Goal: Information Seeking & Learning: Learn about a topic

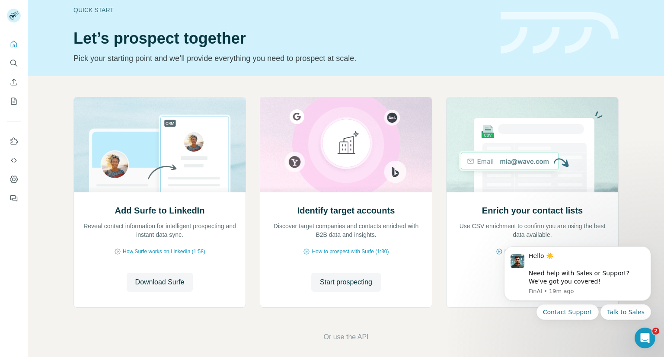
scroll to position [16, 0]
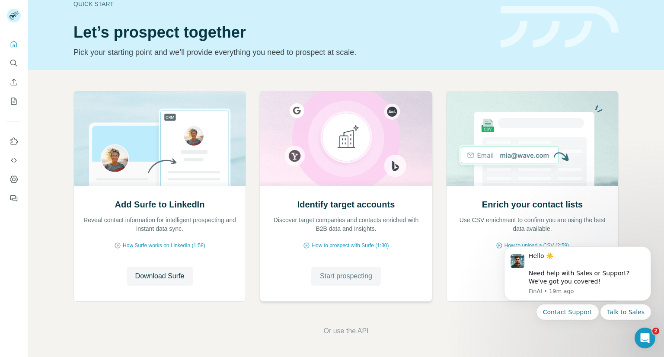
click at [336, 274] on span "Start prospecting" at bounding box center [346, 276] width 52 height 10
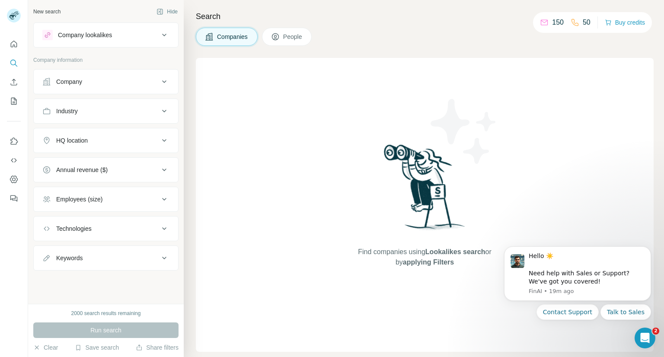
click at [153, 82] on div "Company" at bounding box center [100, 81] width 117 height 9
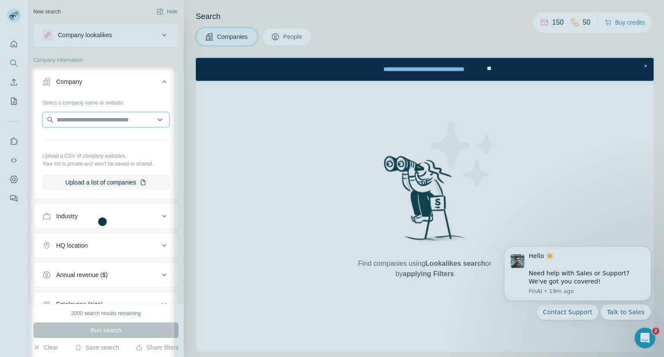
click at [120, 120] on input "text" at bounding box center [105, 120] width 127 height 16
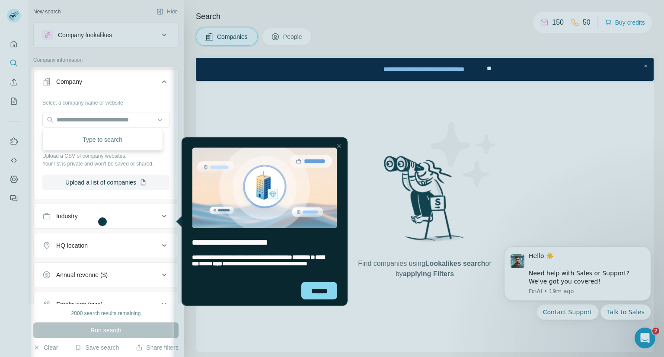
drag, startPoint x: 341, startPoint y: 146, endPoint x: 492, endPoint y: 283, distance: 204.0
click at [341, 146] on div "Close Step" at bounding box center [338, 145] width 10 height 10
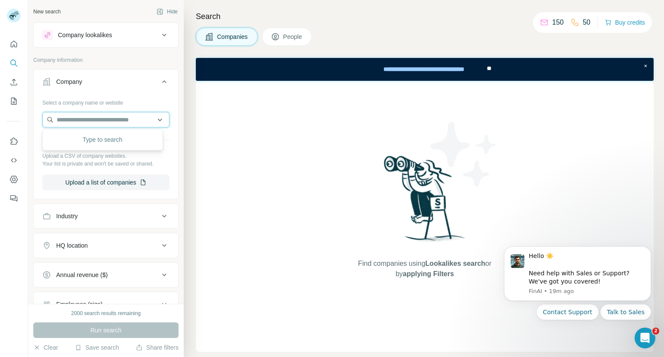
click at [96, 118] on input "text" at bounding box center [105, 120] width 127 height 16
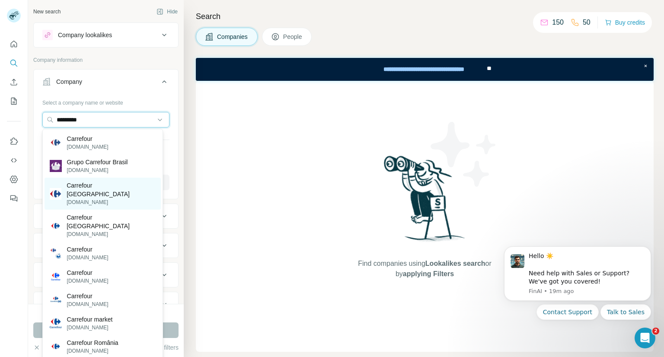
type input "*********"
click at [104, 198] on p "[DOMAIN_NAME]" at bounding box center [111, 202] width 89 height 8
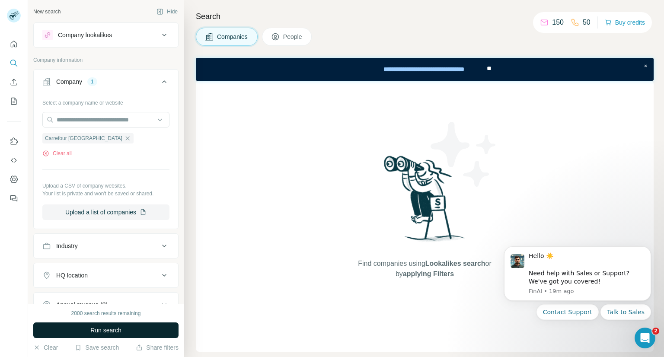
click at [92, 330] on span "Run search" at bounding box center [105, 330] width 31 height 9
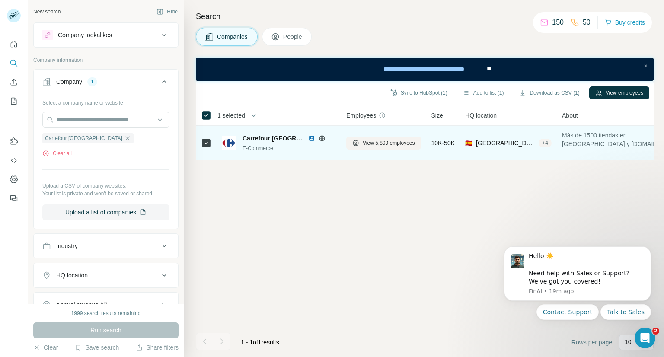
click at [267, 148] on div "E-Commerce" at bounding box center [288, 148] width 93 height 8
drag, startPoint x: 280, startPoint y: 139, endPoint x: 298, endPoint y: 139, distance: 17.3
click at [283, 139] on span "Carrefour [GEOGRAPHIC_DATA]" at bounding box center [272, 138] width 61 height 9
drag, startPoint x: 379, startPoint y: 165, endPoint x: 413, endPoint y: 158, distance: 34.3
click at [432, 158] on div "Sync to HubSpot (1) Add to list (1) Download as CSV (1) View employees 1 select…" at bounding box center [425, 219] width 458 height 276
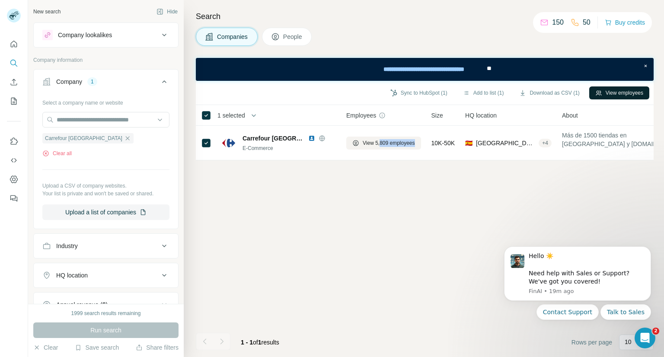
click at [610, 89] on button "View employees" at bounding box center [619, 92] width 60 height 13
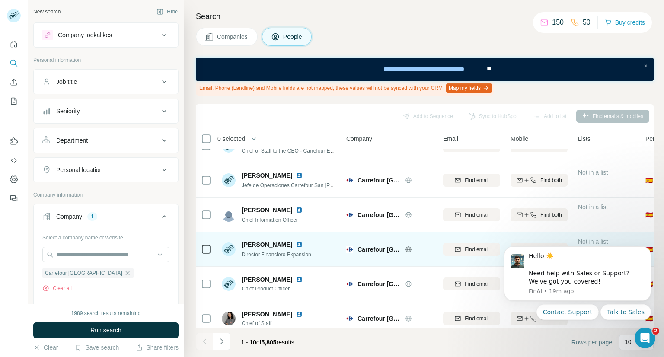
scroll to position [172, 0]
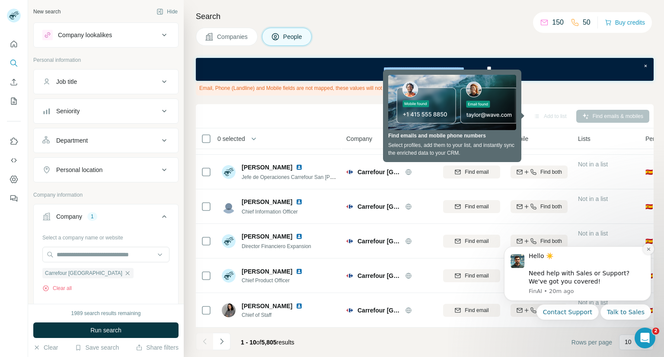
click at [650, 251] on icon "Dismiss notification" at bounding box center [648, 249] width 5 height 5
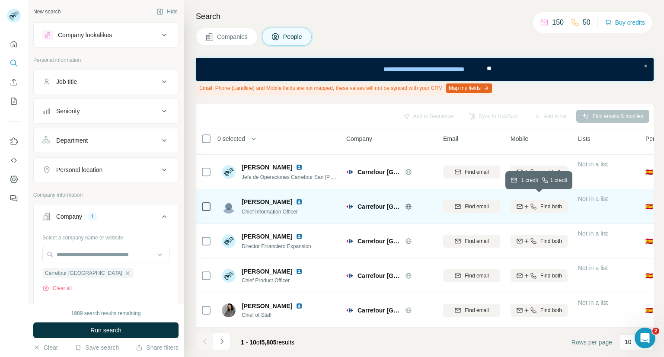
click at [520, 204] on icon "button" at bounding box center [519, 205] width 6 height 3
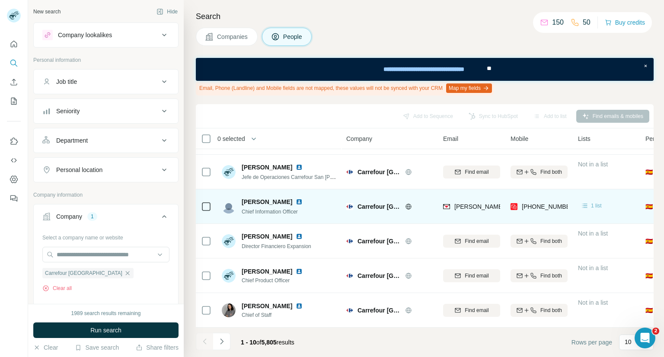
click at [585, 202] on icon at bounding box center [584, 205] width 9 height 9
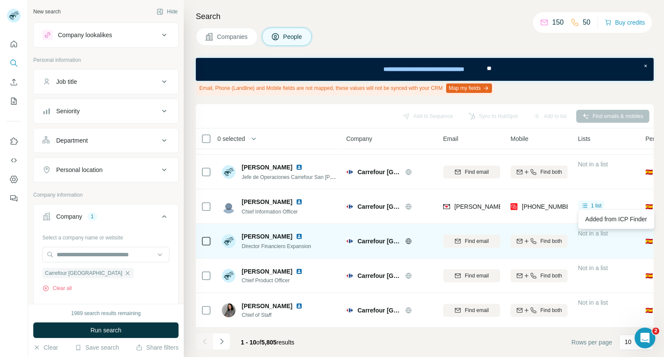
click at [616, 241] on div "Not in a list" at bounding box center [606, 241] width 57 height 24
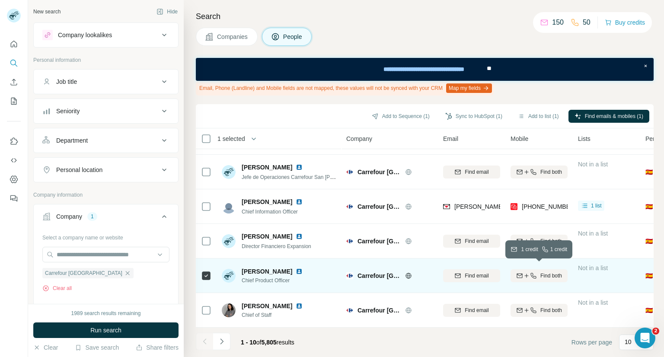
click at [522, 273] on icon "button" at bounding box center [519, 275] width 7 height 7
click at [221, 344] on icon "Navigate to next page" at bounding box center [221, 341] width 9 height 9
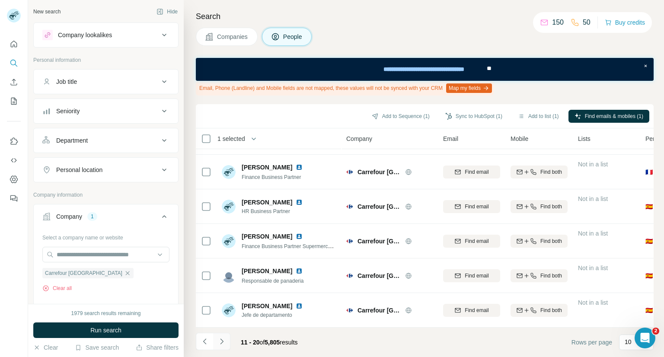
click at [223, 342] on icon "Navigate to next page" at bounding box center [221, 341] width 9 height 9
click at [223, 340] on icon "Navigate to next page" at bounding box center [221, 341] width 9 height 9
click at [223, 344] on icon "Navigate to next page" at bounding box center [221, 341] width 9 height 9
click at [222, 343] on icon "Navigate to next page" at bounding box center [221, 341] width 9 height 9
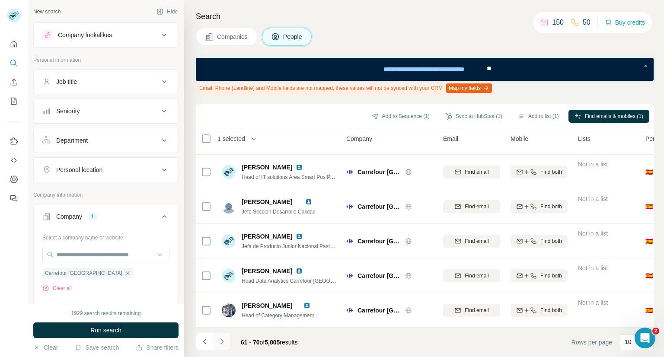
click at [222, 343] on icon "Navigate to next page" at bounding box center [221, 341] width 9 height 9
click at [211, 343] on button "Navigate to previous page" at bounding box center [204, 341] width 17 height 17
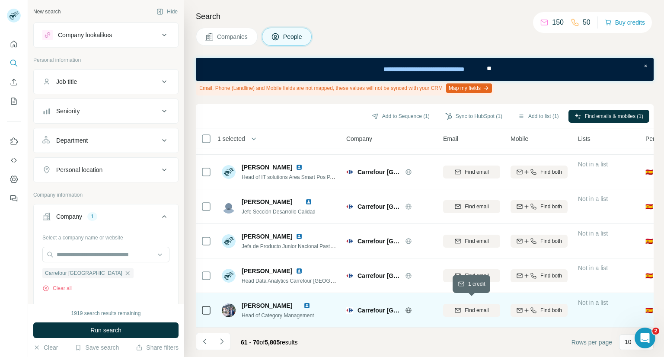
click at [476, 306] on span "Find email" at bounding box center [476, 310] width 24 height 8
click at [520, 310] on button "Find both" at bounding box center [538, 310] width 57 height 13
drag, startPoint x: 619, startPoint y: 22, endPoint x: 404, endPoint y: 40, distance: 215.1
drag, startPoint x: 404, startPoint y: 40, endPoint x: 635, endPoint y: 22, distance: 231.0
drag, startPoint x: 635, startPoint y: 22, endPoint x: 392, endPoint y: 40, distance: 243.0
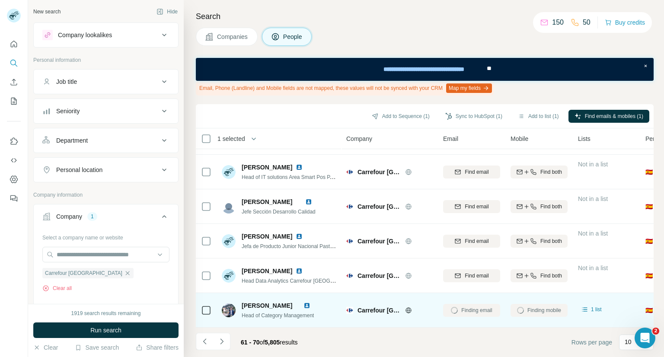
click at [392, 40] on div "Companies People" at bounding box center [425, 37] width 458 height 18
click at [612, 25] on button "Buy credits" at bounding box center [624, 22] width 40 height 12
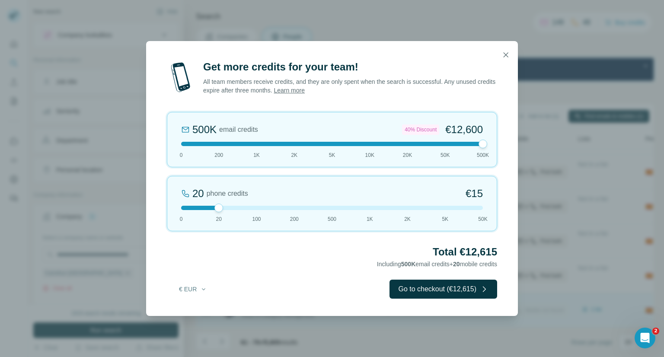
drag, startPoint x: 218, startPoint y: 146, endPoint x: 503, endPoint y: 144, distance: 284.7
click at [503, 144] on div "Get more credits for your team! All team members receive credits, and they are …" at bounding box center [332, 188] width 372 height 256
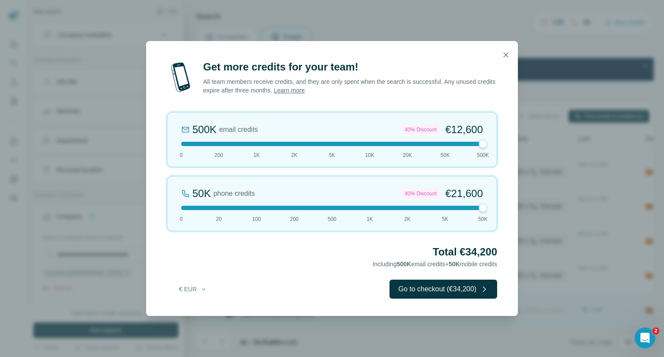
drag, startPoint x: 216, startPoint y: 209, endPoint x: 514, endPoint y: 201, distance: 298.3
click at [514, 201] on div "Get more credits for your team! All team members receive credits, and they are …" at bounding box center [332, 188] width 372 height 256
click at [506, 57] on icon "button" at bounding box center [505, 55] width 9 height 9
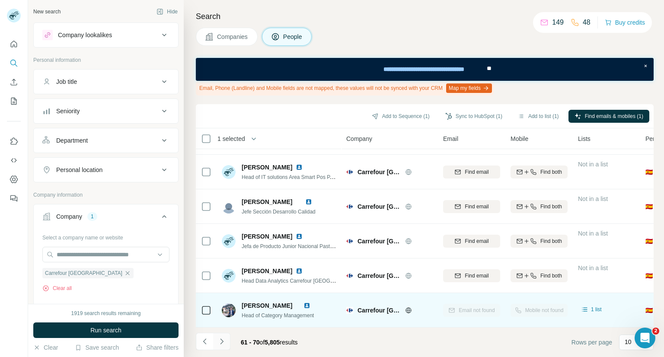
click at [224, 345] on icon "Navigate to next page" at bounding box center [221, 341] width 9 height 9
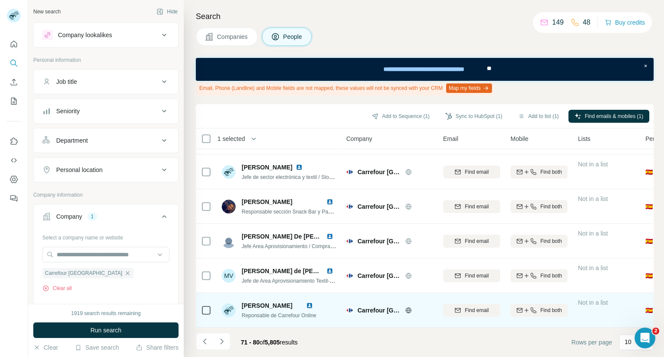
click at [270, 140] on div "1 selected" at bounding box center [265, 139] width 128 height 10
click at [295, 140] on div "1 selected" at bounding box center [265, 139] width 128 height 10
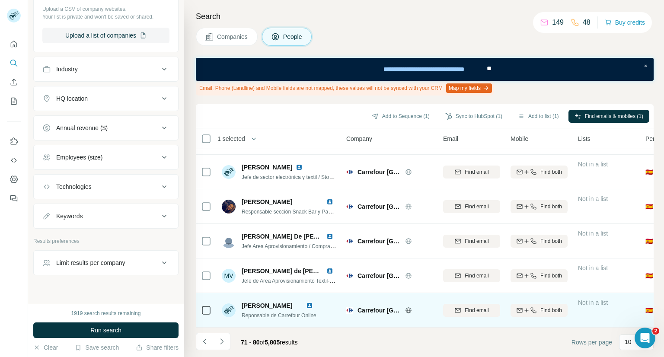
scroll to position [321, 0]
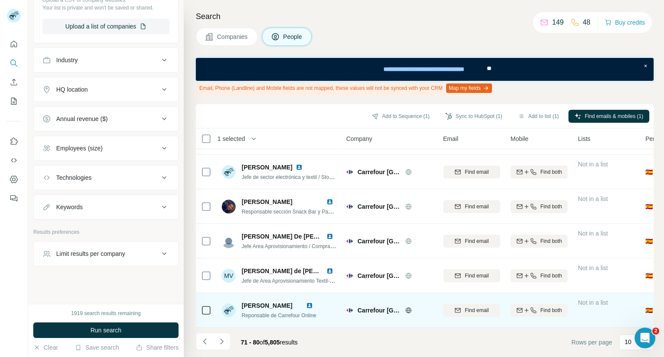
click at [159, 202] on icon at bounding box center [164, 207] width 10 height 10
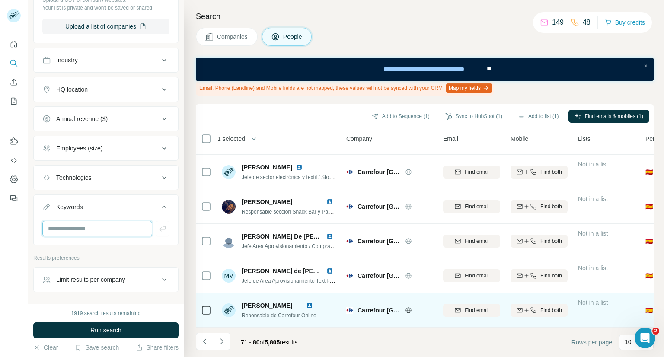
click at [113, 231] on input "text" at bounding box center [97, 229] width 110 height 16
type input "**********"
click at [97, 332] on span "Run search" at bounding box center [105, 330] width 31 height 9
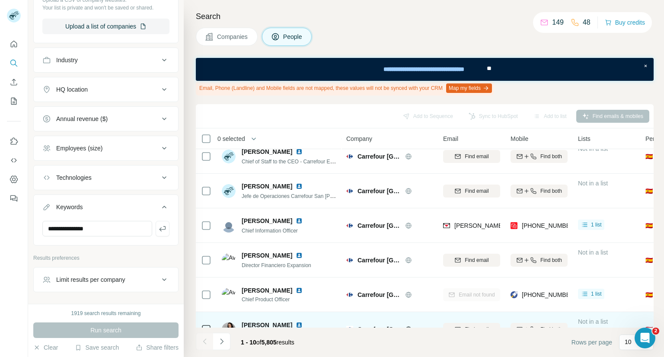
scroll to position [172, 0]
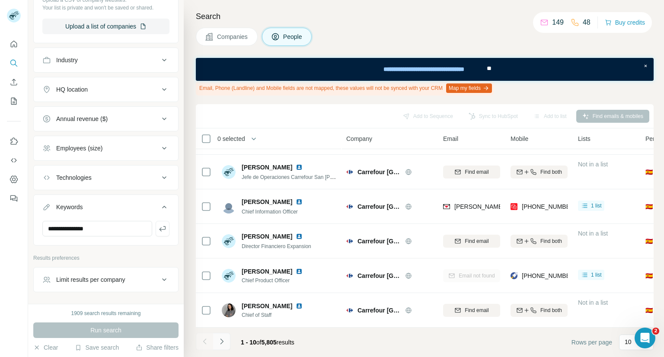
click at [226, 337] on button "Navigate to next page" at bounding box center [221, 341] width 17 height 17
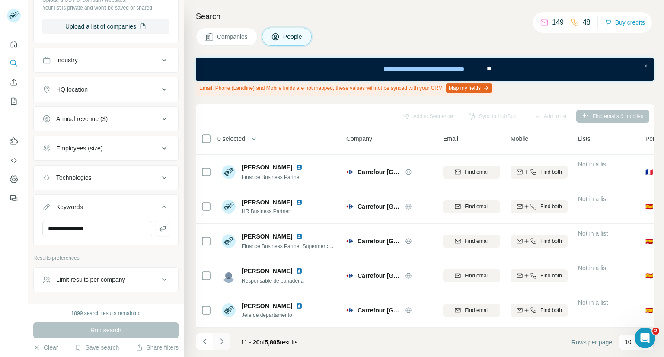
click at [223, 344] on icon "Navigate to next page" at bounding box center [221, 341] width 9 height 9
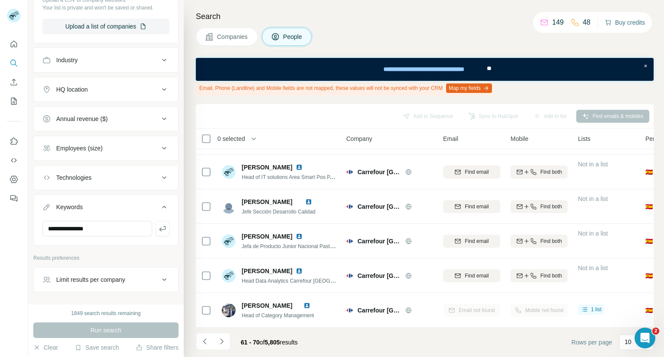
click at [625, 25] on button "Buy credits" at bounding box center [624, 22] width 40 height 12
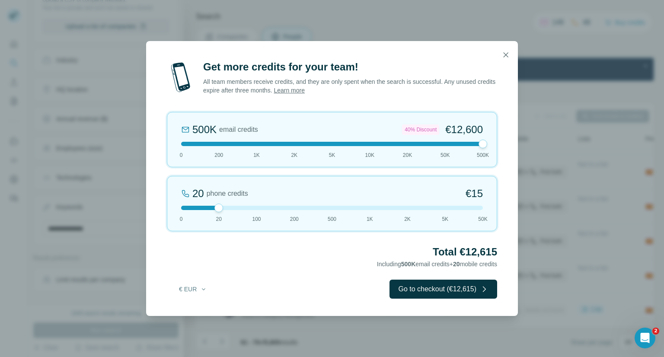
drag, startPoint x: 217, startPoint y: 143, endPoint x: 537, endPoint y: 112, distance: 321.2
click at [536, 113] on div "Get more credits for your team! All team members receive credits, and they are …" at bounding box center [332, 178] width 664 height 357
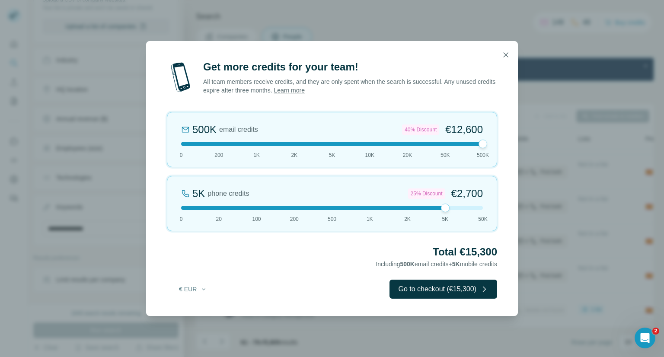
drag, startPoint x: 218, startPoint y: 209, endPoint x: 498, endPoint y: 178, distance: 281.3
click at [498, 178] on div "Get more credits for your team! All team members receive credits, and they are …" at bounding box center [332, 188] width 372 height 256
click at [506, 52] on icon "button" at bounding box center [505, 55] width 9 height 9
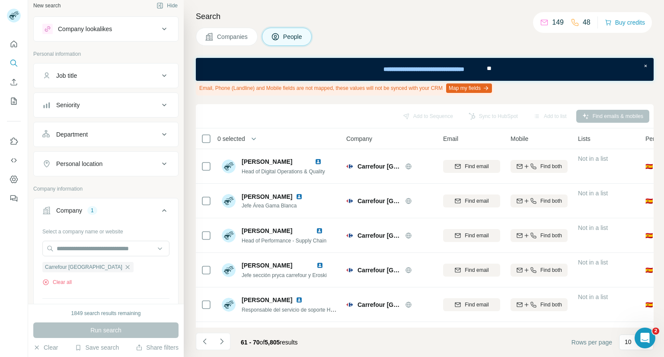
scroll to position [0, 0]
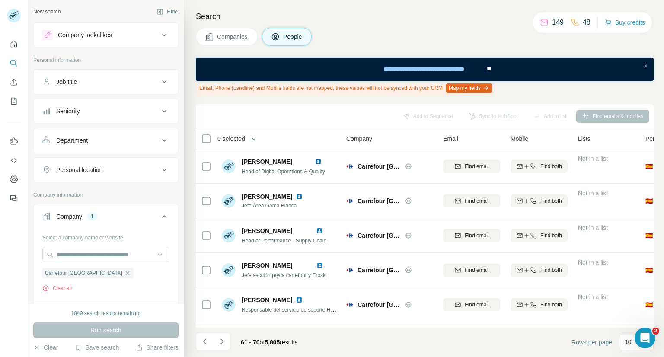
click at [159, 111] on icon at bounding box center [164, 111] width 10 height 10
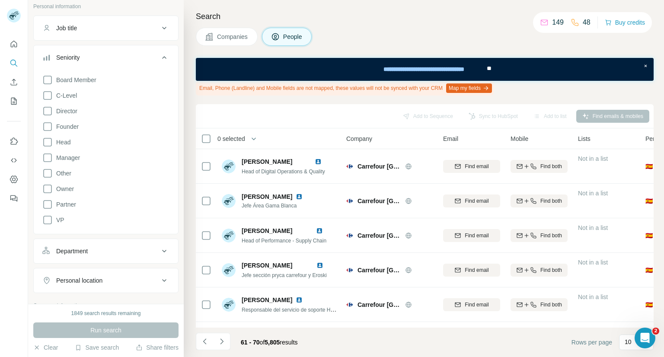
scroll to position [43, 0]
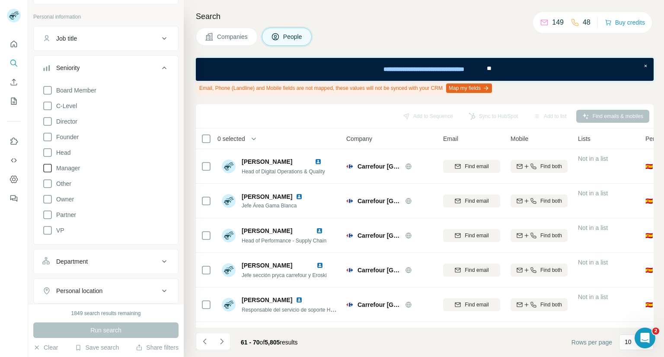
click at [51, 166] on icon at bounding box center [47, 168] width 9 height 9
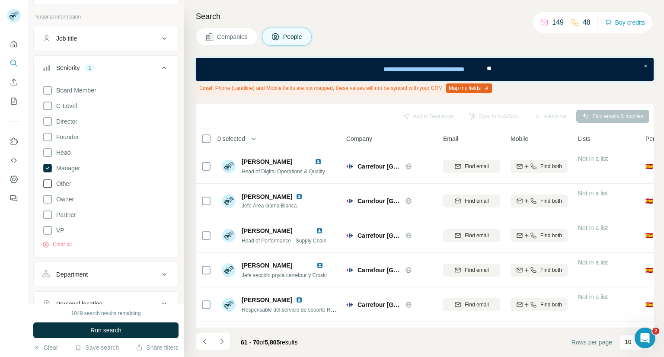
click at [46, 184] on icon at bounding box center [47, 183] width 10 height 10
click at [46, 184] on icon at bounding box center [47, 183] width 9 height 9
click at [95, 327] on span "Run search" at bounding box center [105, 330] width 31 height 9
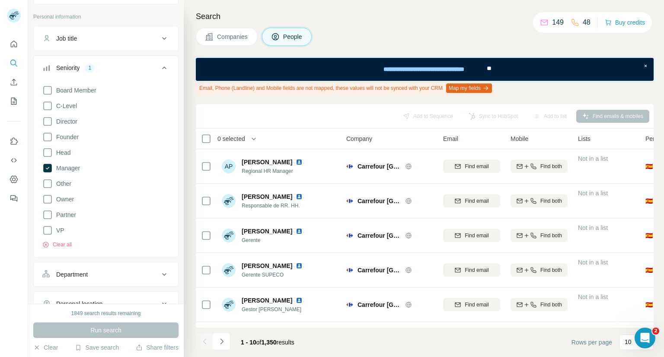
click at [147, 278] on div "Department" at bounding box center [100, 274] width 117 height 9
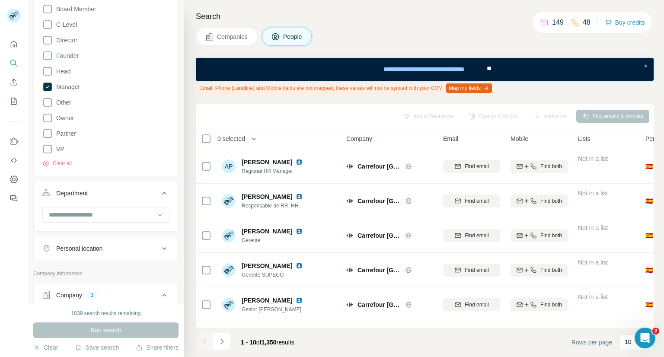
scroll to position [173, 0]
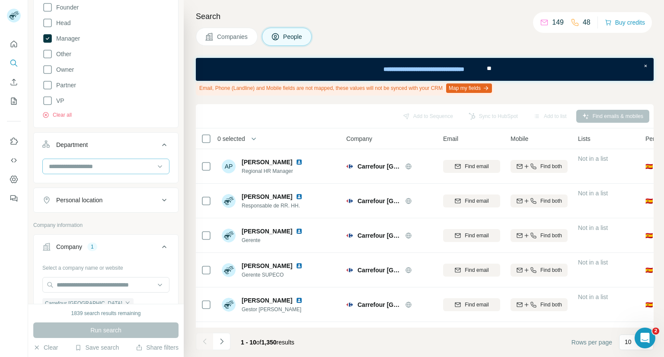
click at [85, 165] on input at bounding box center [101, 167] width 107 height 10
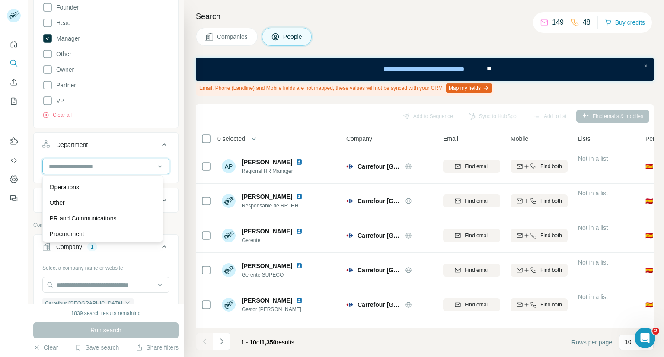
scroll to position [259, 0]
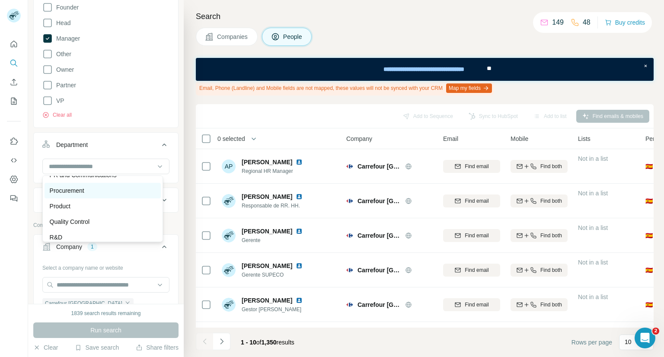
click at [85, 191] on div "Procurement" at bounding box center [103, 190] width 106 height 9
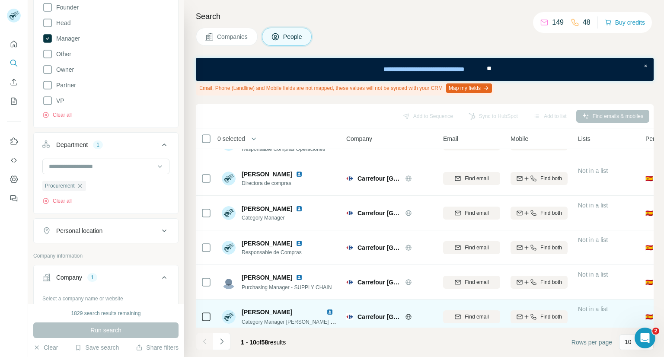
scroll to position [172, 0]
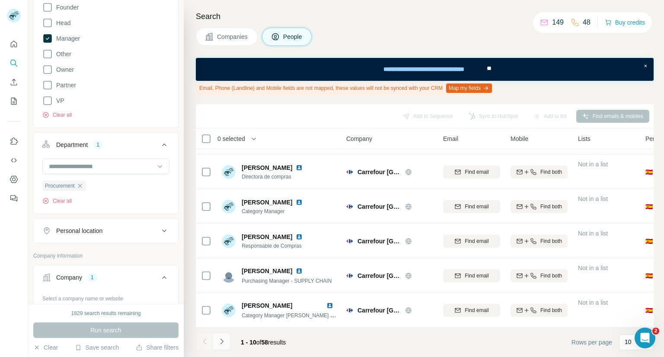
click at [222, 342] on icon "Navigate to next page" at bounding box center [221, 341] width 3 height 6
click at [217, 339] on icon "Navigate to next page" at bounding box center [221, 341] width 9 height 9
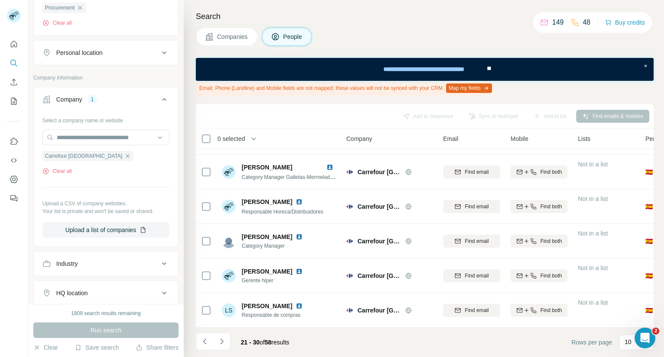
scroll to position [321, 0]
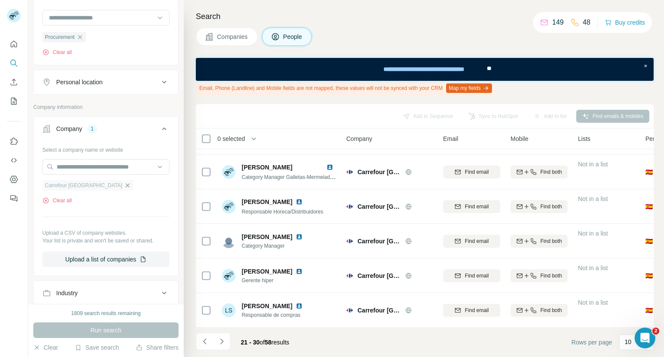
click at [124, 185] on icon "button" at bounding box center [127, 185] width 7 height 7
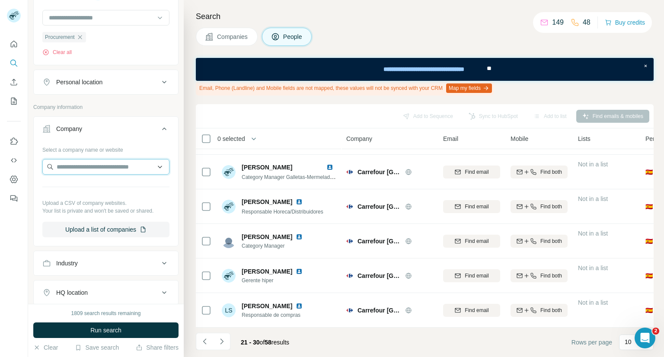
click at [96, 165] on input "text" at bounding box center [105, 167] width 127 height 16
type input "*"
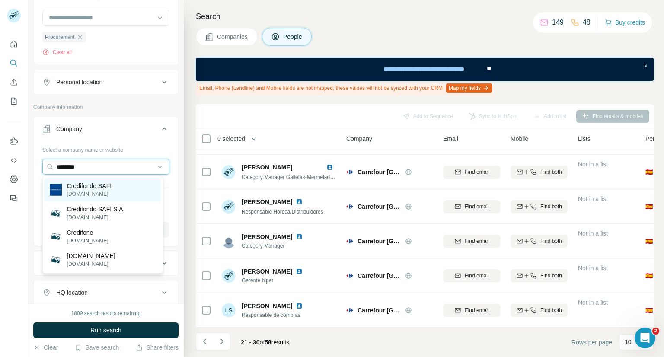
type input "********"
click at [108, 186] on p "Credifondo SAFI" at bounding box center [89, 185] width 45 height 9
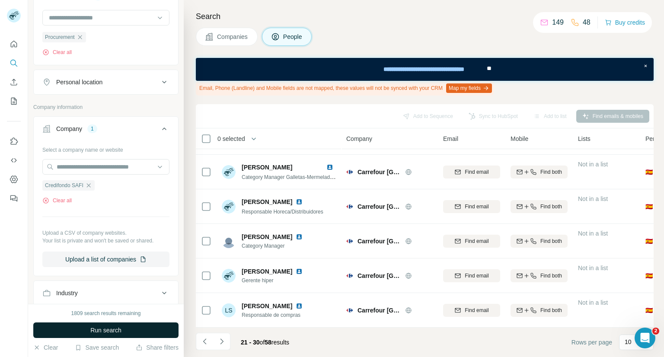
click at [102, 334] on button "Run search" at bounding box center [105, 330] width 145 height 16
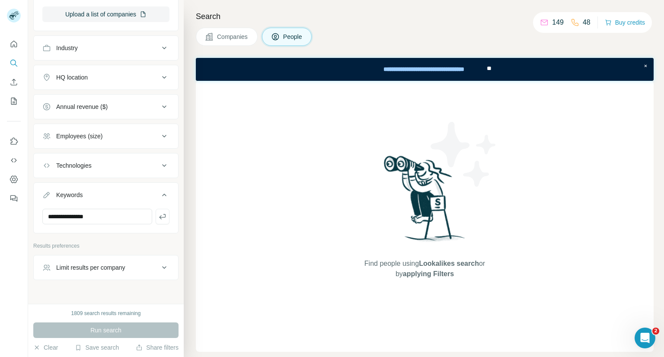
scroll to position [581, 0]
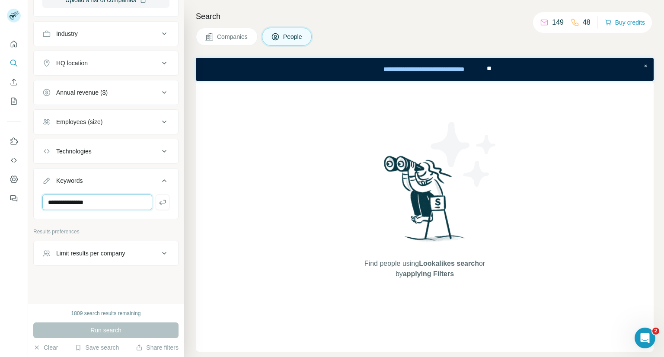
drag, startPoint x: 126, startPoint y: 206, endPoint x: 36, endPoint y: 185, distance: 92.7
click at [38, 186] on div "**********" at bounding box center [105, 193] width 145 height 51
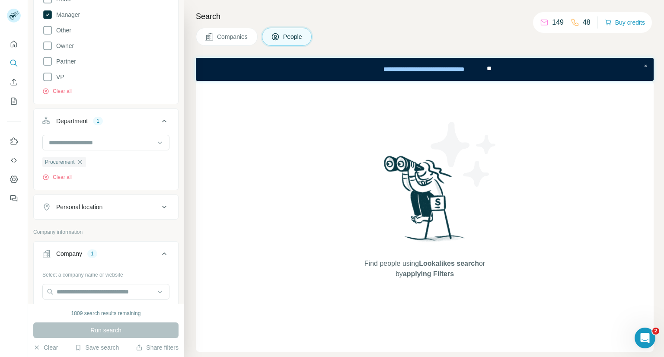
scroll to position [192, 0]
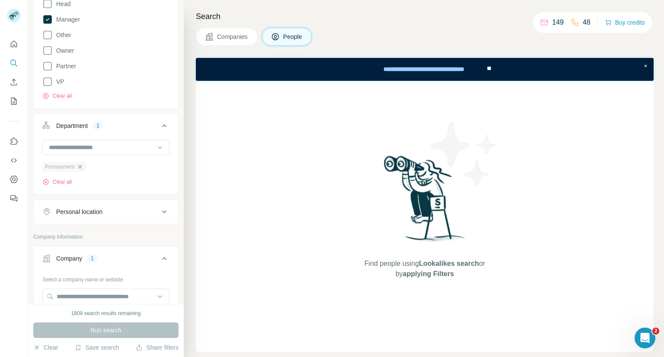
click at [80, 167] on icon "button" at bounding box center [79, 166] width 7 height 7
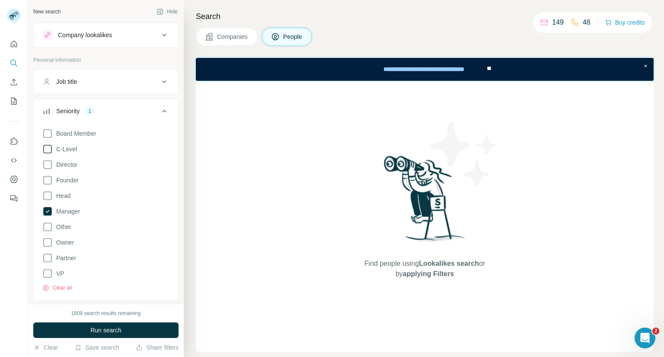
click at [54, 148] on span "C-Level" at bounding box center [65, 149] width 24 height 9
click at [47, 177] on icon at bounding box center [47, 180] width 10 height 10
click at [47, 163] on icon at bounding box center [47, 164] width 10 height 10
click at [46, 195] on icon at bounding box center [47, 196] width 10 height 10
click at [99, 322] on button "Run search" at bounding box center [105, 330] width 145 height 16
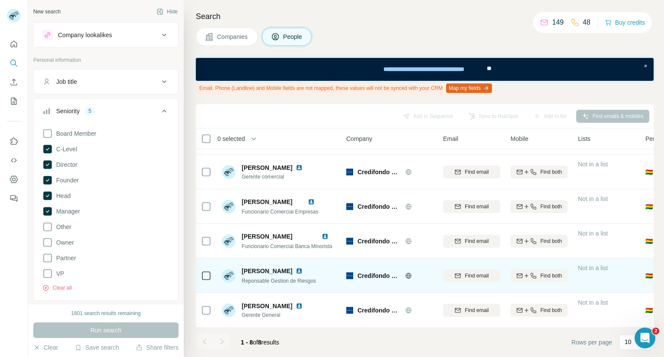
scroll to position [102, 0]
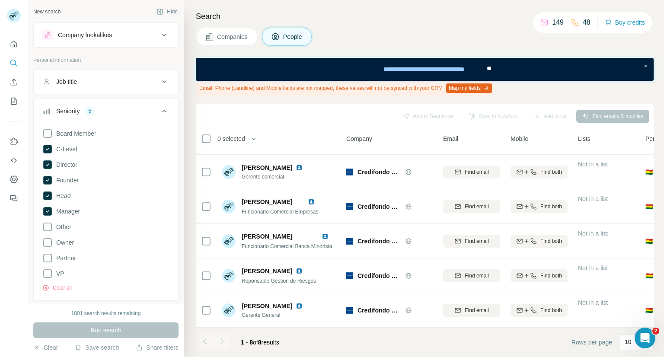
click at [218, 341] on div at bounding box center [221, 341] width 17 height 17
click at [204, 342] on div at bounding box center [204, 341] width 17 height 17
click at [200, 343] on div at bounding box center [204, 341] width 17 height 17
click at [226, 343] on div at bounding box center [221, 341] width 17 height 17
click at [219, 342] on div at bounding box center [221, 341] width 17 height 17
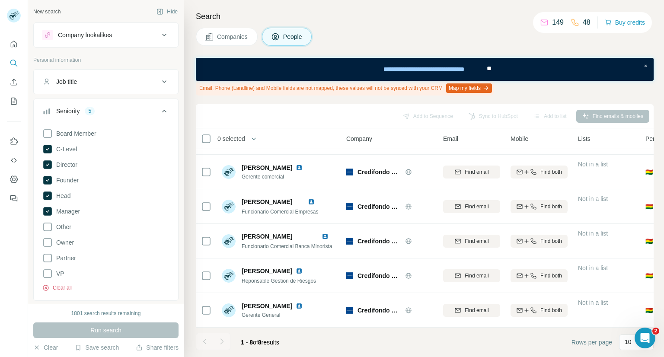
click at [54, 286] on button "Clear all" at bounding box center [56, 288] width 29 height 8
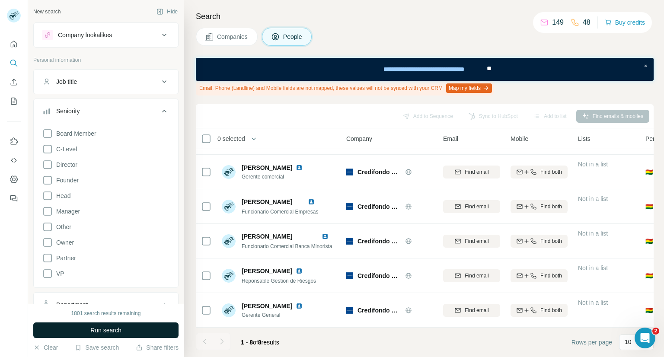
click at [99, 329] on span "Run search" at bounding box center [105, 330] width 31 height 9
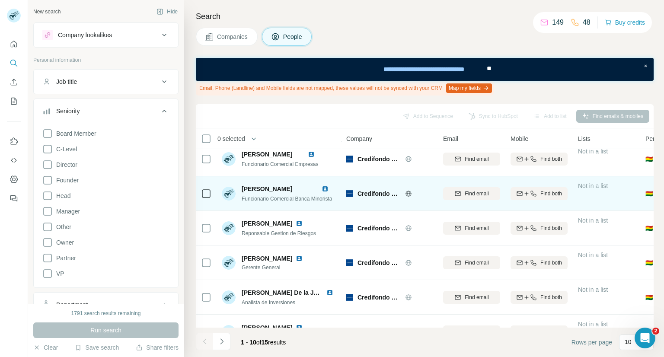
scroll to position [172, 0]
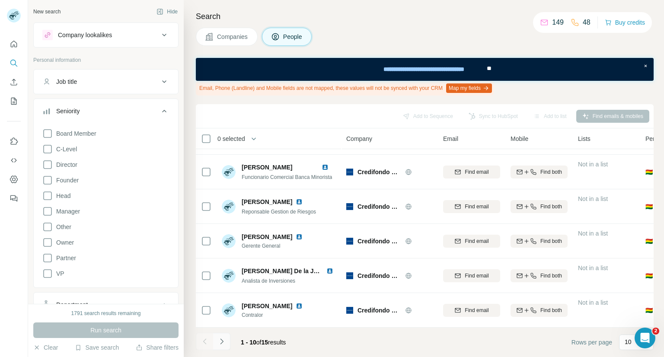
click at [223, 342] on icon "Navigate to next page" at bounding box center [221, 341] width 9 height 9
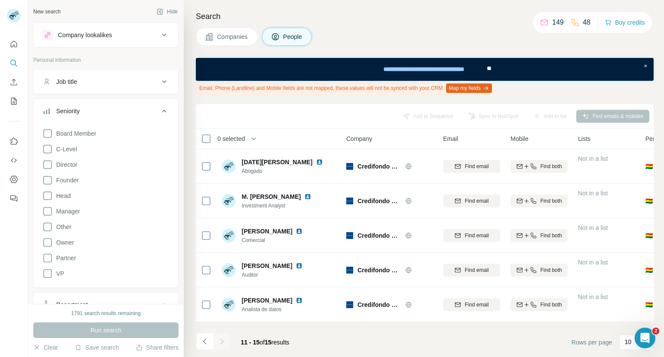
scroll to position [0, 0]
click at [202, 347] on button "Navigate to previous page" at bounding box center [204, 341] width 17 height 17
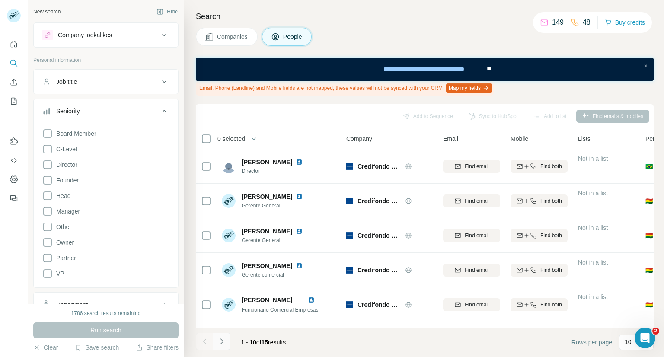
click at [223, 346] on button "Navigate to next page" at bounding box center [221, 341] width 17 height 17
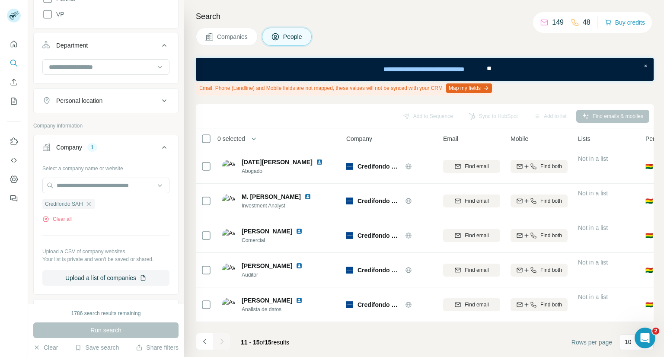
scroll to position [346, 0]
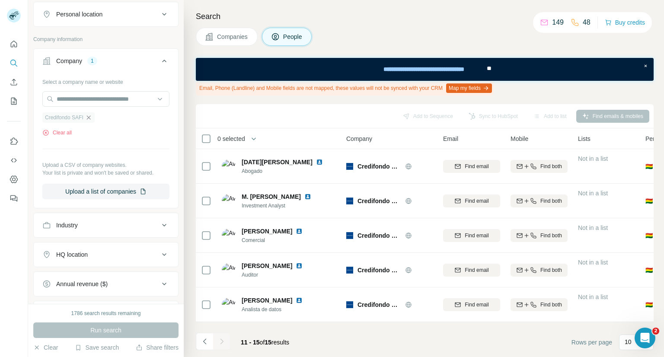
click at [90, 119] on icon "button" at bounding box center [88, 117] width 7 height 7
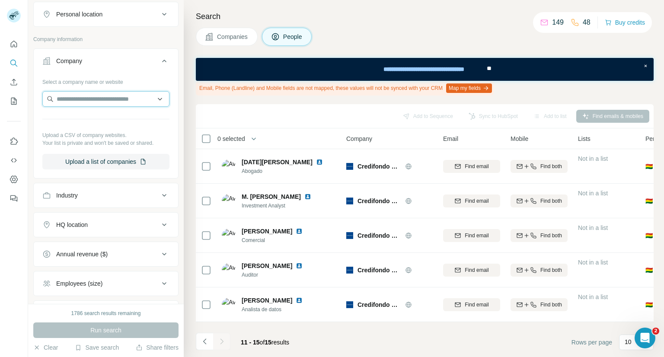
click at [89, 99] on input "text" at bounding box center [105, 99] width 127 height 16
type input "*"
type input "**********"
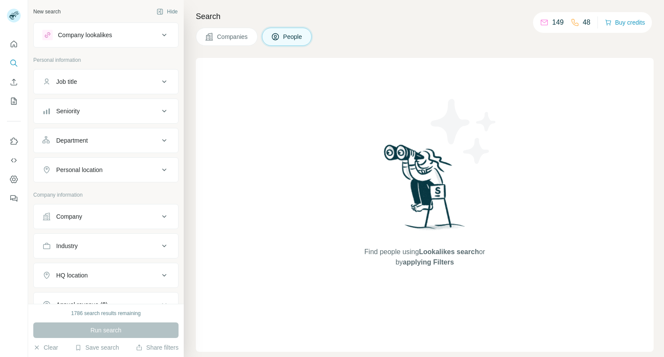
click at [95, 214] on div "Company" at bounding box center [100, 216] width 117 height 9
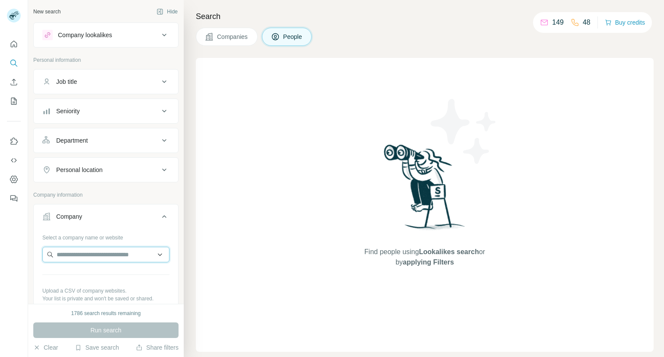
click at [79, 254] on input "text" at bounding box center [105, 255] width 127 height 16
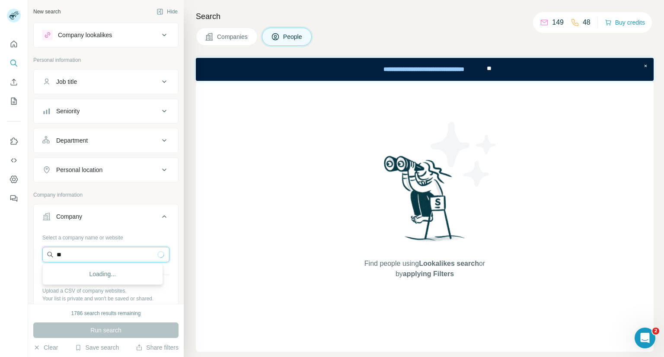
type input "*"
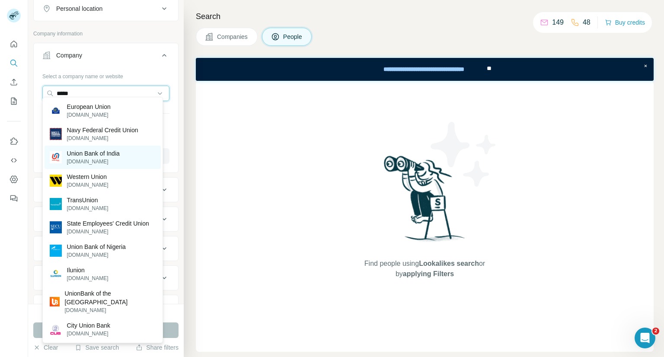
scroll to position [161, 0]
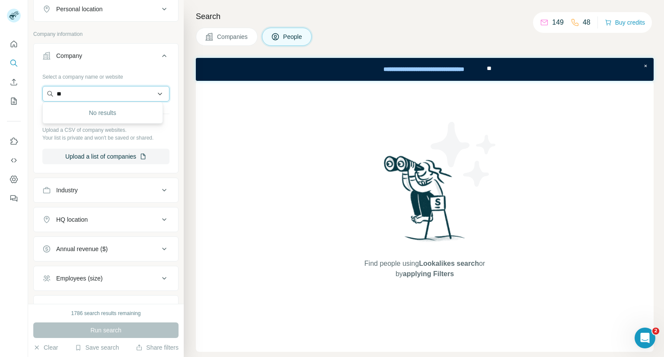
type input "*"
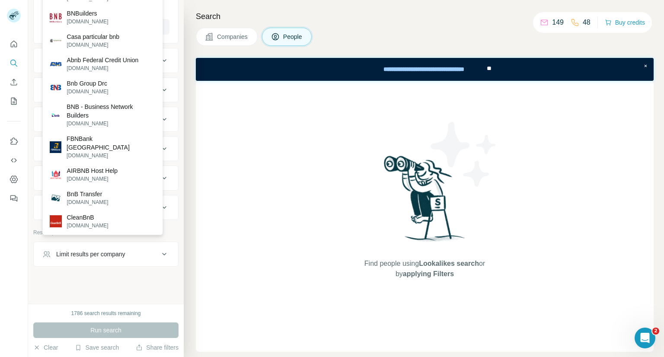
scroll to position [118, 0]
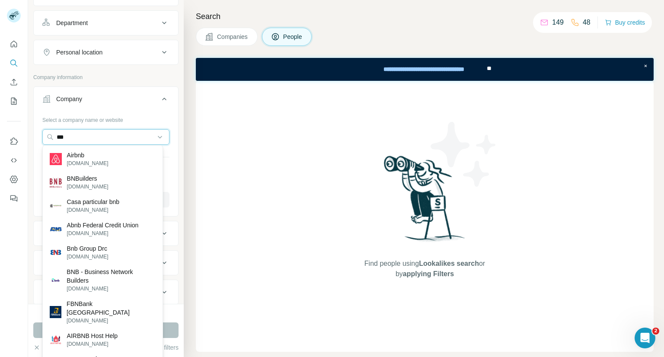
drag, startPoint x: 78, startPoint y: 136, endPoint x: 3, endPoint y: 140, distance: 74.9
click at [3, 140] on div "New search Hide Company lookalikes Personal information Job title Seniority Dep…" at bounding box center [332, 178] width 664 height 357
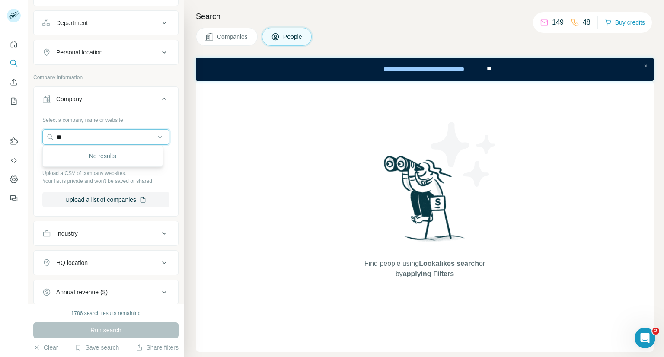
type input "*"
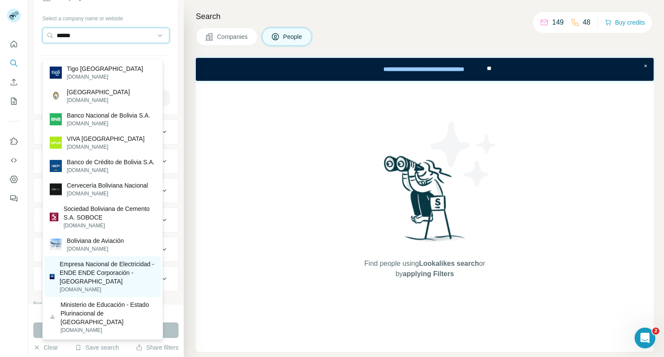
scroll to position [204, 0]
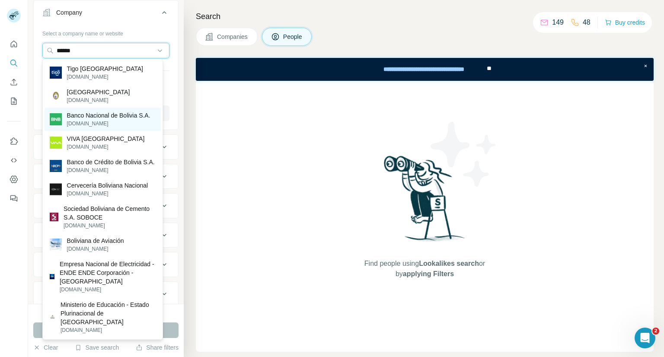
type input "******"
click at [100, 122] on p "bnb.com.bo" at bounding box center [108, 124] width 83 height 8
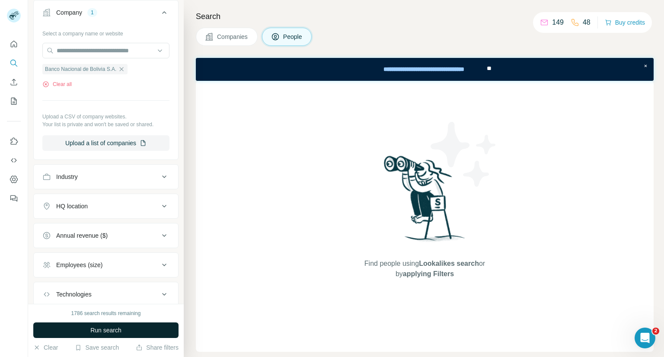
click at [132, 334] on button "Run search" at bounding box center [105, 330] width 145 height 16
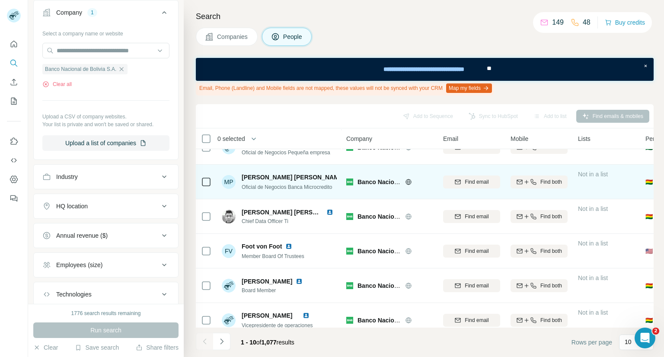
scroll to position [172, 0]
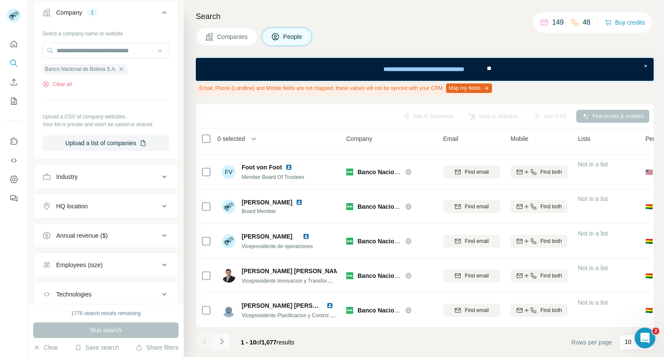
click at [223, 342] on icon "Navigate to next page" at bounding box center [221, 341] width 9 height 9
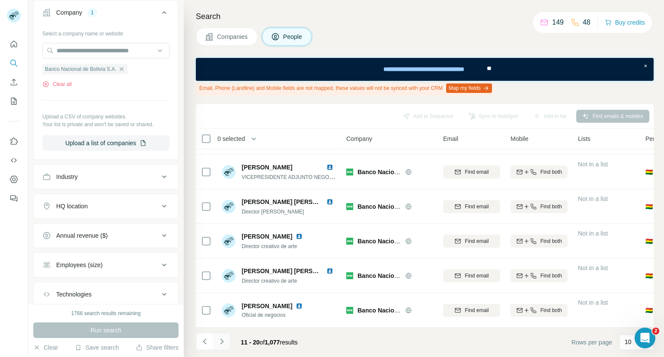
click at [226, 343] on button "Navigate to next page" at bounding box center [221, 341] width 17 height 17
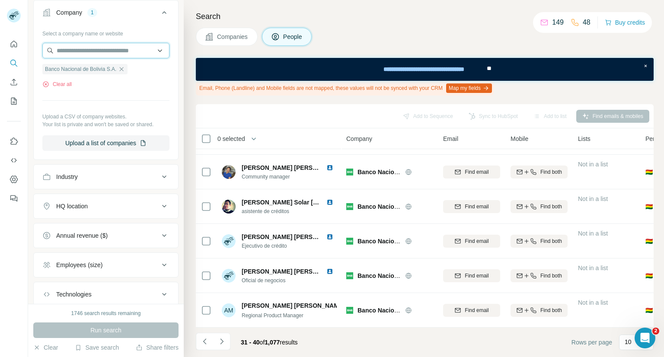
click at [101, 52] on input "text" at bounding box center [105, 51] width 127 height 16
type input "********"
click at [150, 95] on div "Select a company name or website Banco Nacional de Bolivia S.A. Clear all Uploa…" at bounding box center [105, 88] width 127 height 124
click at [221, 339] on icon "Navigate to next page" at bounding box center [221, 341] width 9 height 9
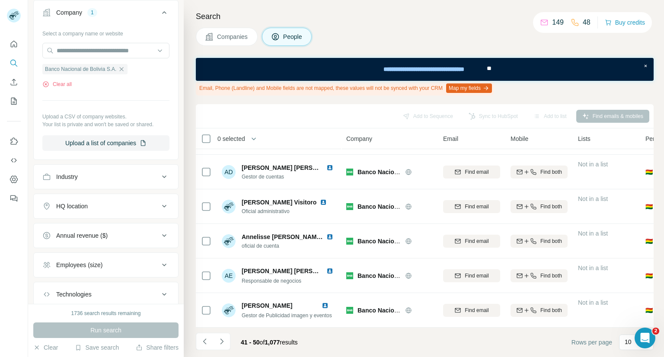
click at [223, 339] on icon "Navigate to next page" at bounding box center [221, 341] width 9 height 9
click at [207, 339] on icon "Navigate to previous page" at bounding box center [204, 341] width 9 height 9
click at [226, 340] on button "Navigate to next page" at bounding box center [221, 341] width 17 height 17
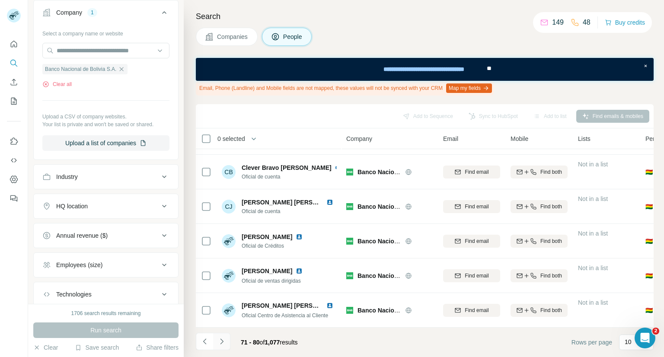
click at [226, 340] on button "Navigate to next page" at bounding box center [221, 341] width 17 height 17
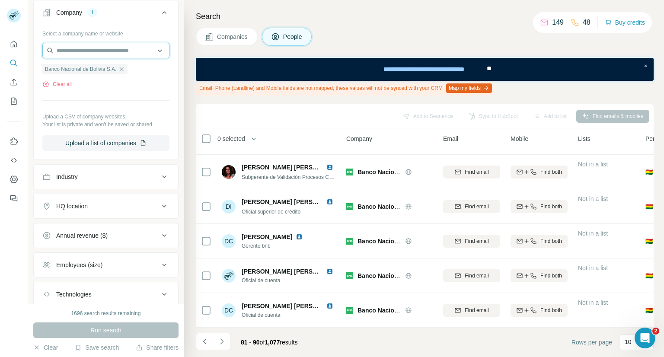
click at [86, 55] on input "text" at bounding box center [105, 51] width 127 height 16
type input "*****"
click at [176, 85] on div "New search Hide Company lookalikes Personal information Job title Seniority Dep…" at bounding box center [106, 152] width 156 height 304
click at [120, 68] on icon "button" at bounding box center [121, 69] width 7 height 7
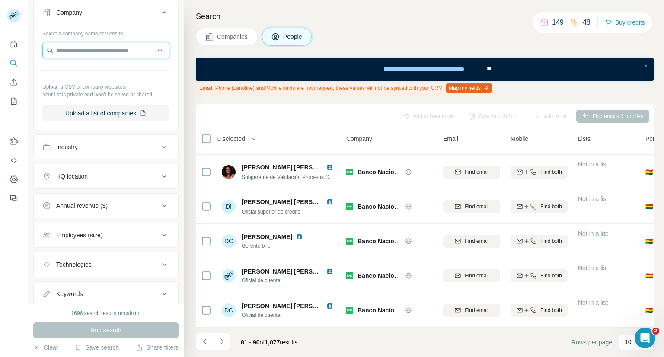
click at [70, 53] on input "text" at bounding box center [105, 51] width 127 height 16
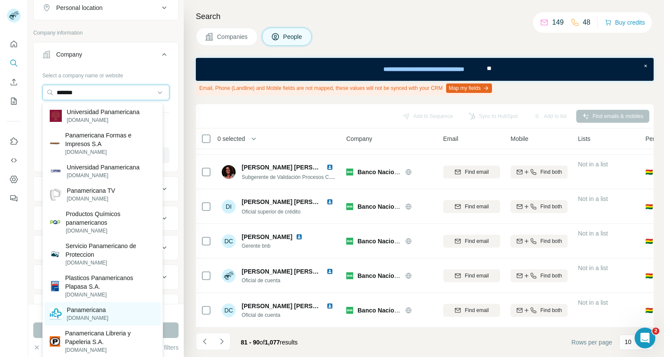
scroll to position [161, 0]
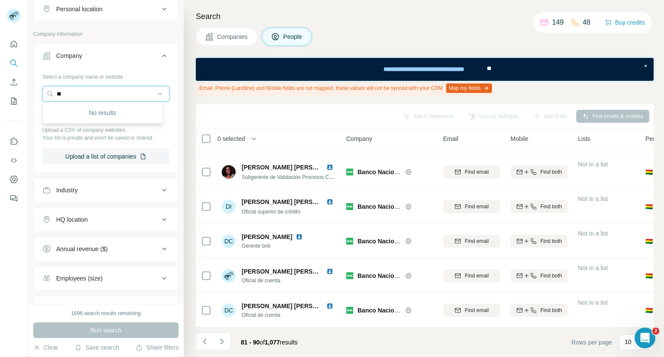
type input "*"
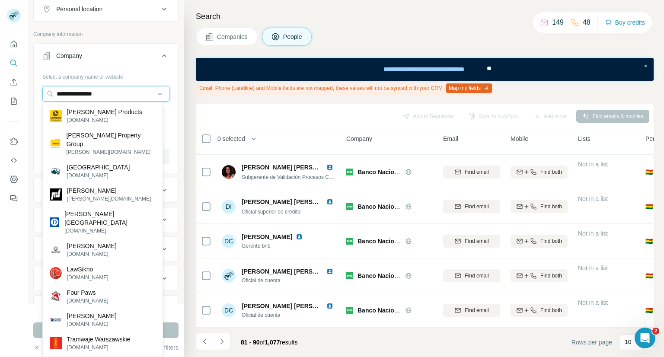
type input "**********"
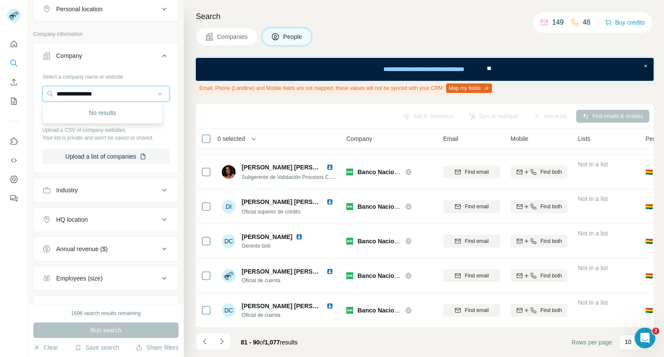
drag, startPoint x: 125, startPoint y: 97, endPoint x: 3, endPoint y: 25, distance: 141.4
click at [1, 36] on div "**********" at bounding box center [332, 178] width 664 height 357
click at [86, 92] on input "text" at bounding box center [105, 94] width 127 height 16
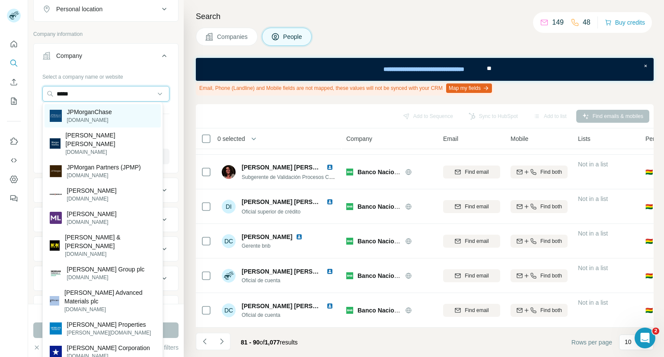
type input "*****"
click at [69, 111] on p "JPMorganChase" at bounding box center [89, 112] width 45 height 9
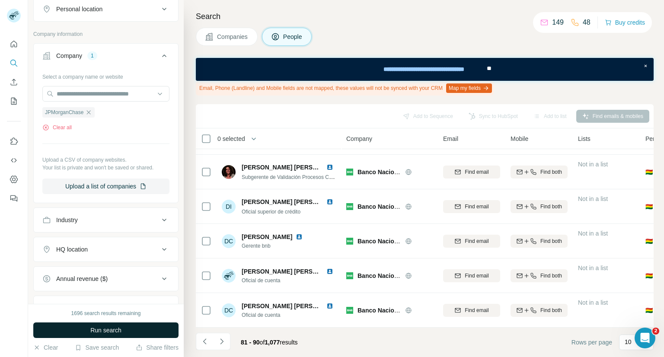
click at [113, 329] on span "Run search" at bounding box center [105, 330] width 31 height 9
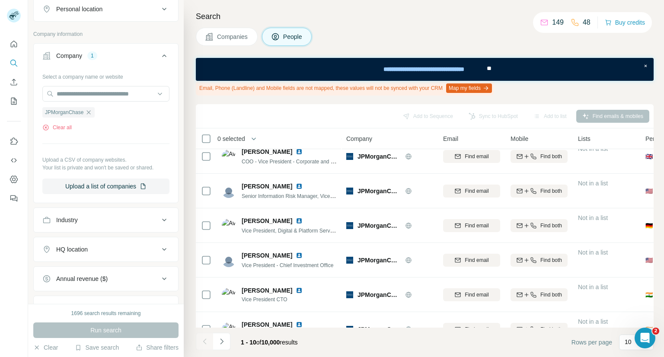
scroll to position [172, 0]
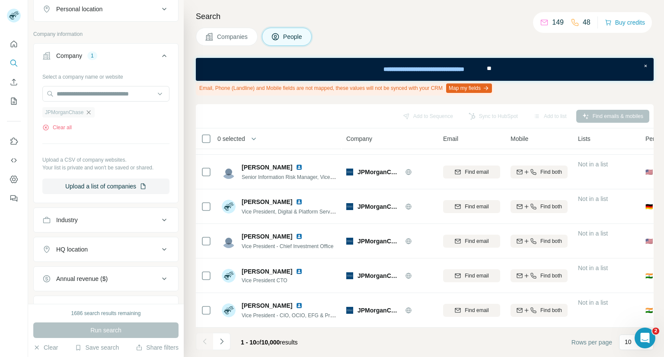
click at [88, 111] on icon "button" at bounding box center [89, 112] width 4 height 4
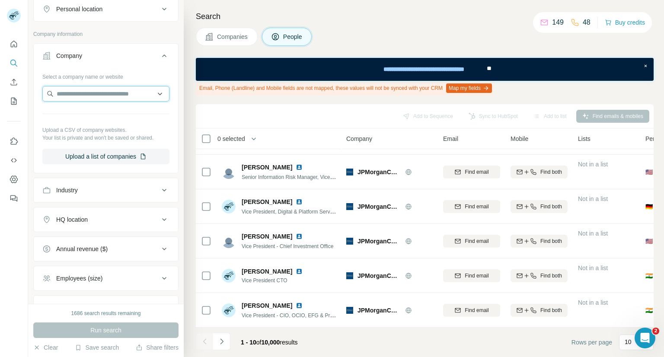
click at [95, 94] on input "text" at bounding box center [105, 94] width 127 height 16
click at [102, 92] on input "text" at bounding box center [105, 94] width 127 height 16
click at [55, 93] on input "text" at bounding box center [105, 94] width 127 height 16
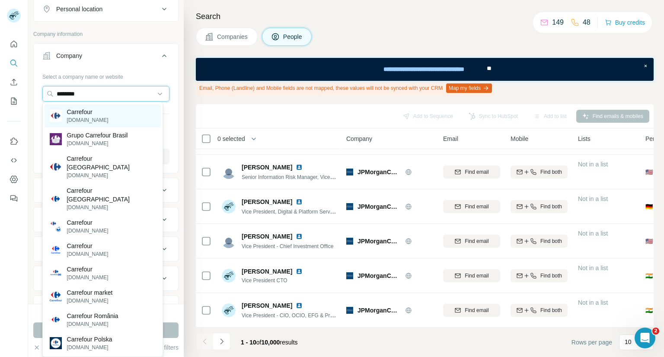
type input "********"
click at [99, 111] on div "Carrefour carrefour.fr" at bounding box center [103, 115] width 116 height 23
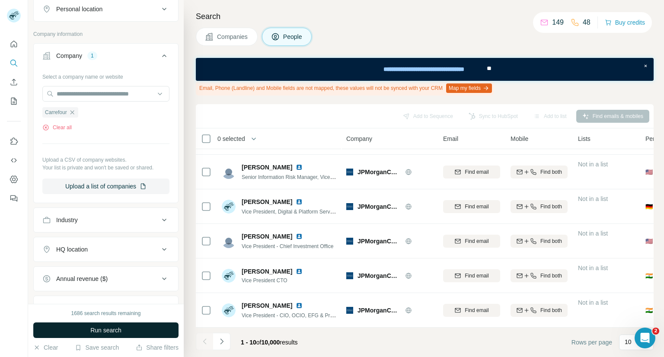
click at [144, 328] on button "Run search" at bounding box center [105, 330] width 145 height 16
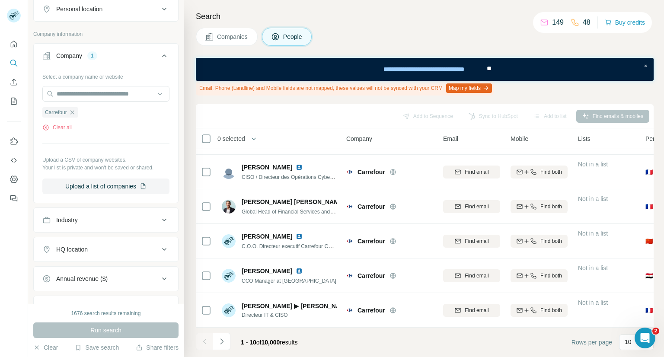
scroll to position [321, 0]
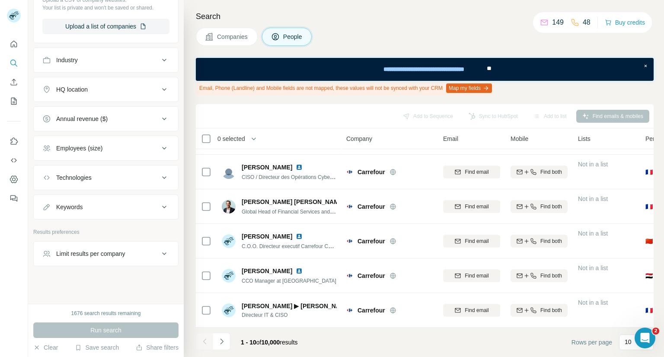
click at [99, 206] on div "Keywords" at bounding box center [100, 207] width 117 height 9
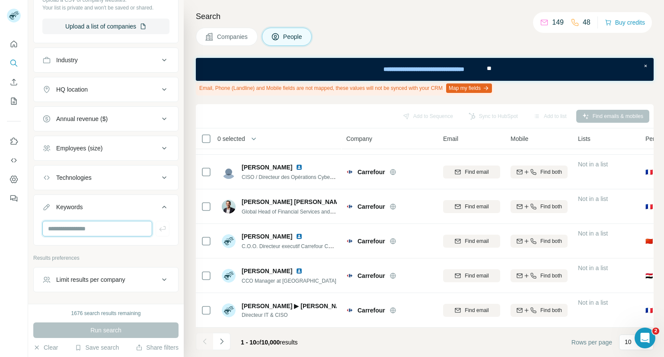
click at [79, 229] on input "text" at bounding box center [97, 229] width 110 height 16
type input "**********"
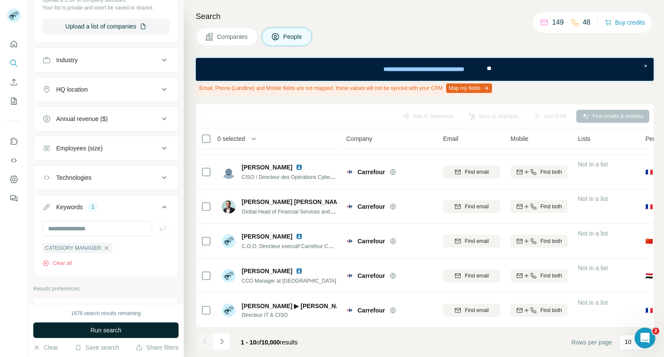
click at [115, 334] on span "Run search" at bounding box center [105, 330] width 31 height 9
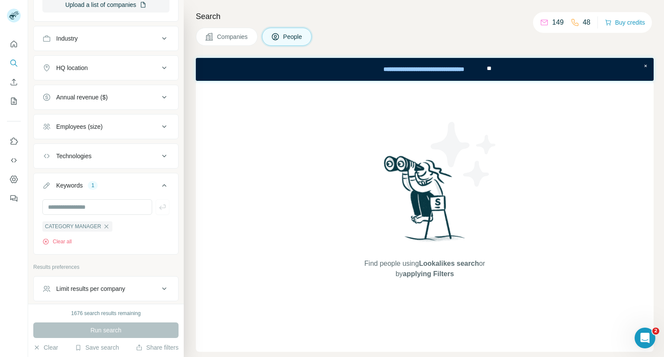
scroll to position [378, 0]
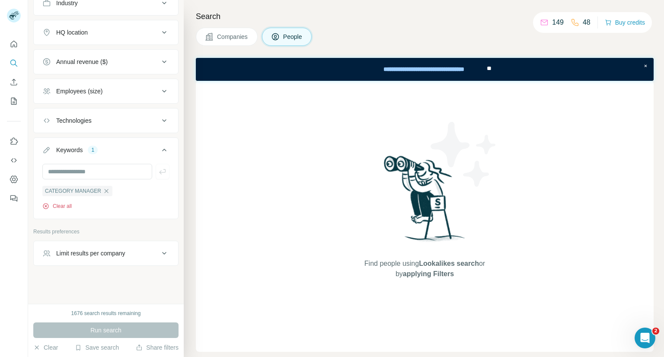
click at [70, 206] on button "Clear all" at bounding box center [56, 206] width 29 height 8
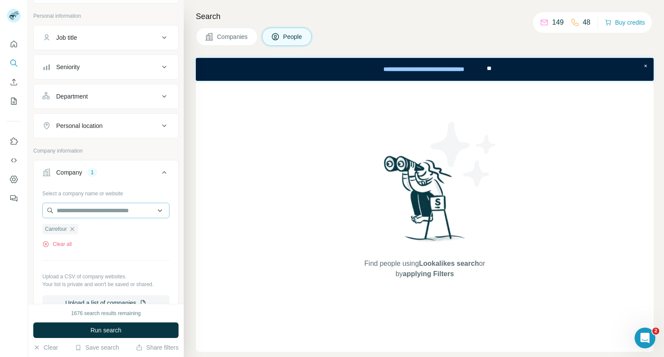
scroll to position [19, 0]
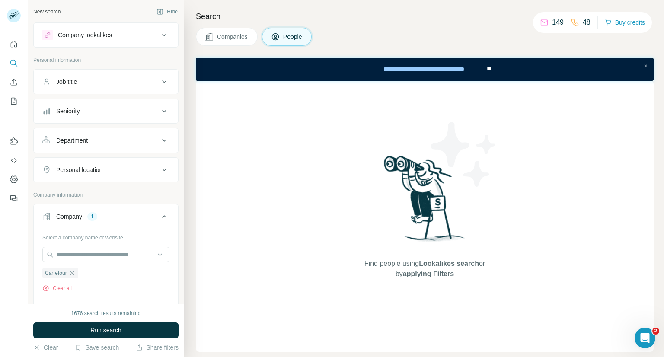
click at [99, 136] on div "Department" at bounding box center [100, 140] width 117 height 9
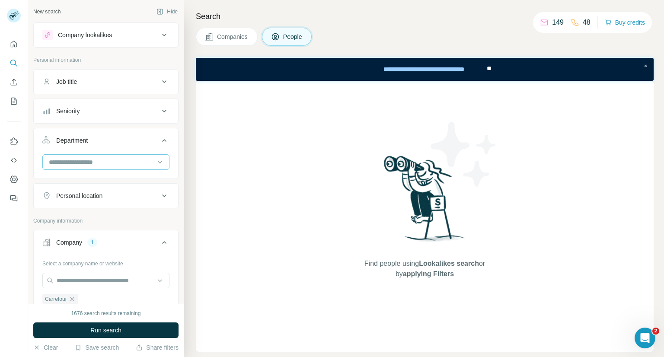
click at [112, 163] on input at bounding box center [101, 162] width 107 height 10
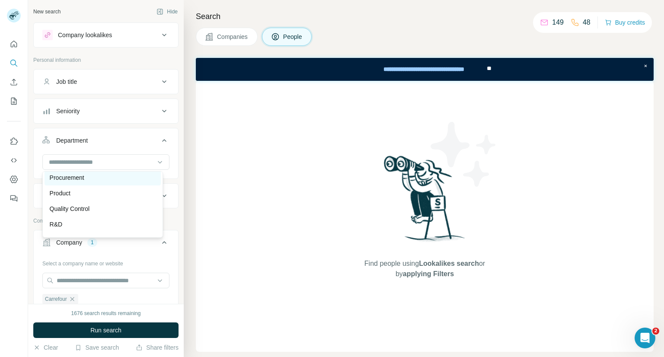
click at [73, 178] on p "Procurement" at bounding box center [67, 177] width 35 height 9
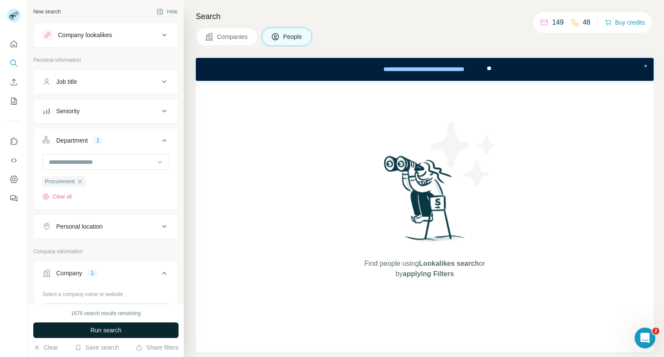
click at [137, 334] on button "Run search" at bounding box center [105, 330] width 145 height 16
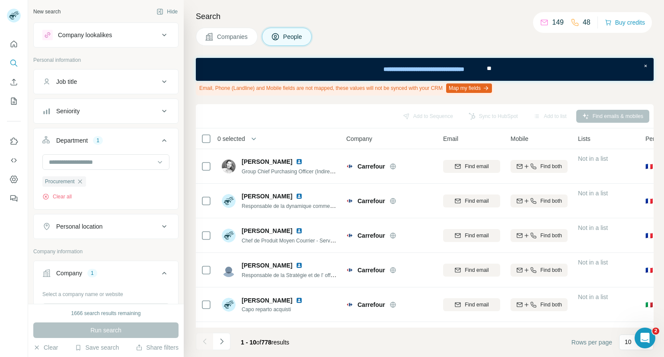
click at [159, 111] on icon at bounding box center [164, 111] width 10 height 10
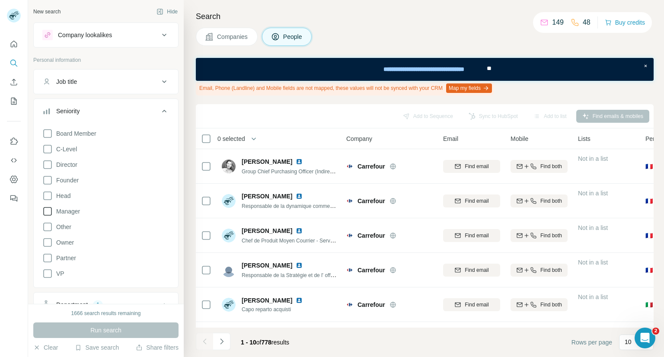
click at [45, 208] on icon at bounding box center [47, 211] width 10 height 10
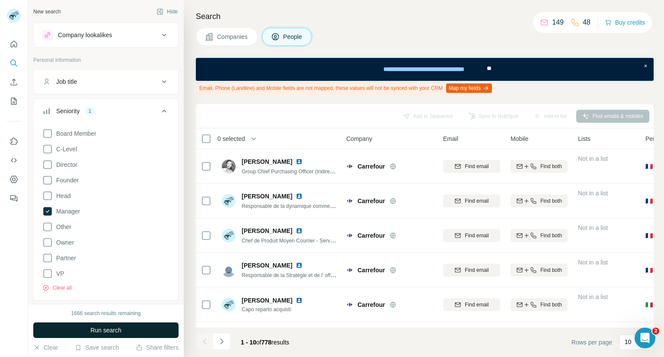
click at [100, 334] on span "Run search" at bounding box center [105, 330] width 31 height 9
